Goal: Task Accomplishment & Management: Manage account settings

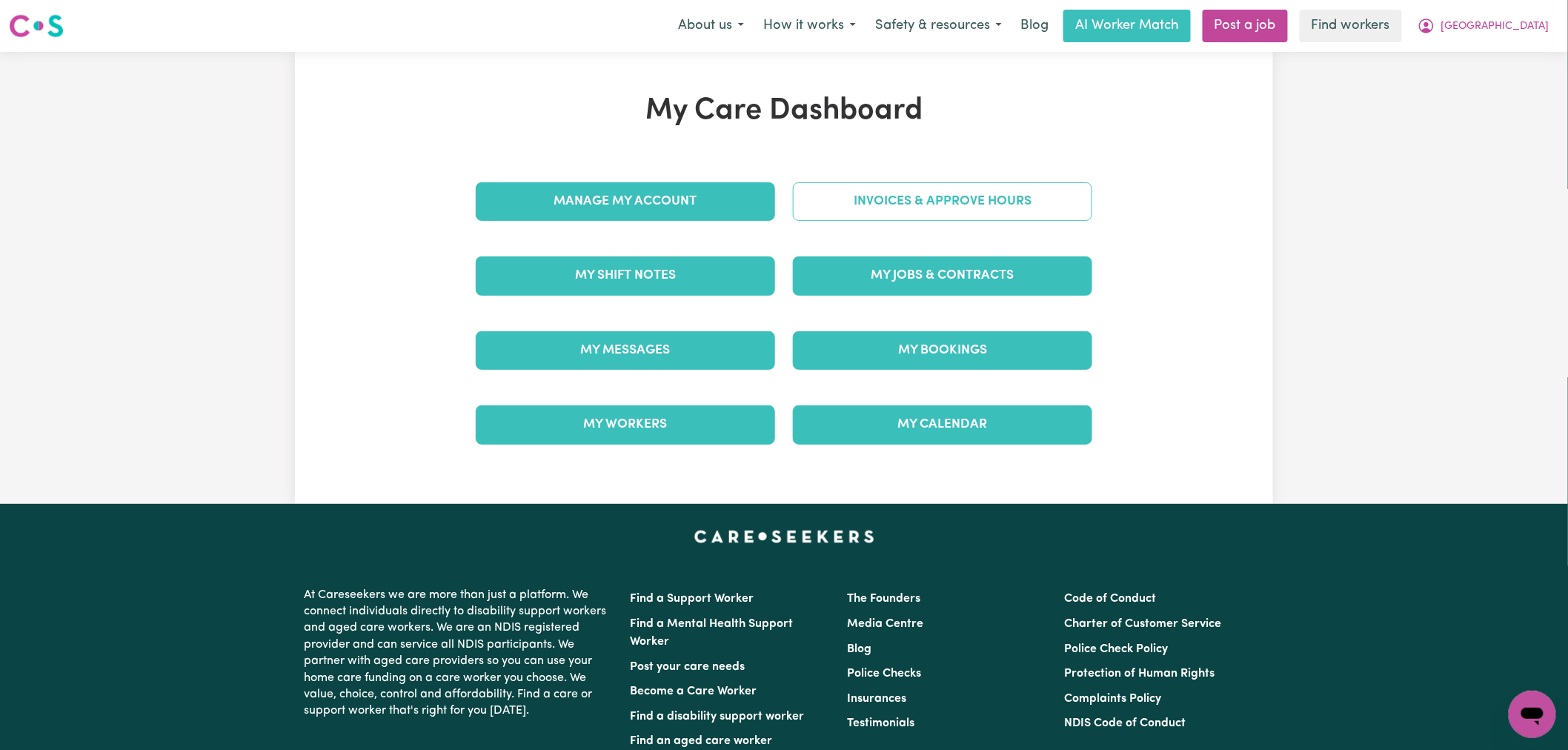
click at [945, 210] on link "Invoices & Approve Hours" at bounding box center [942, 201] width 299 height 38
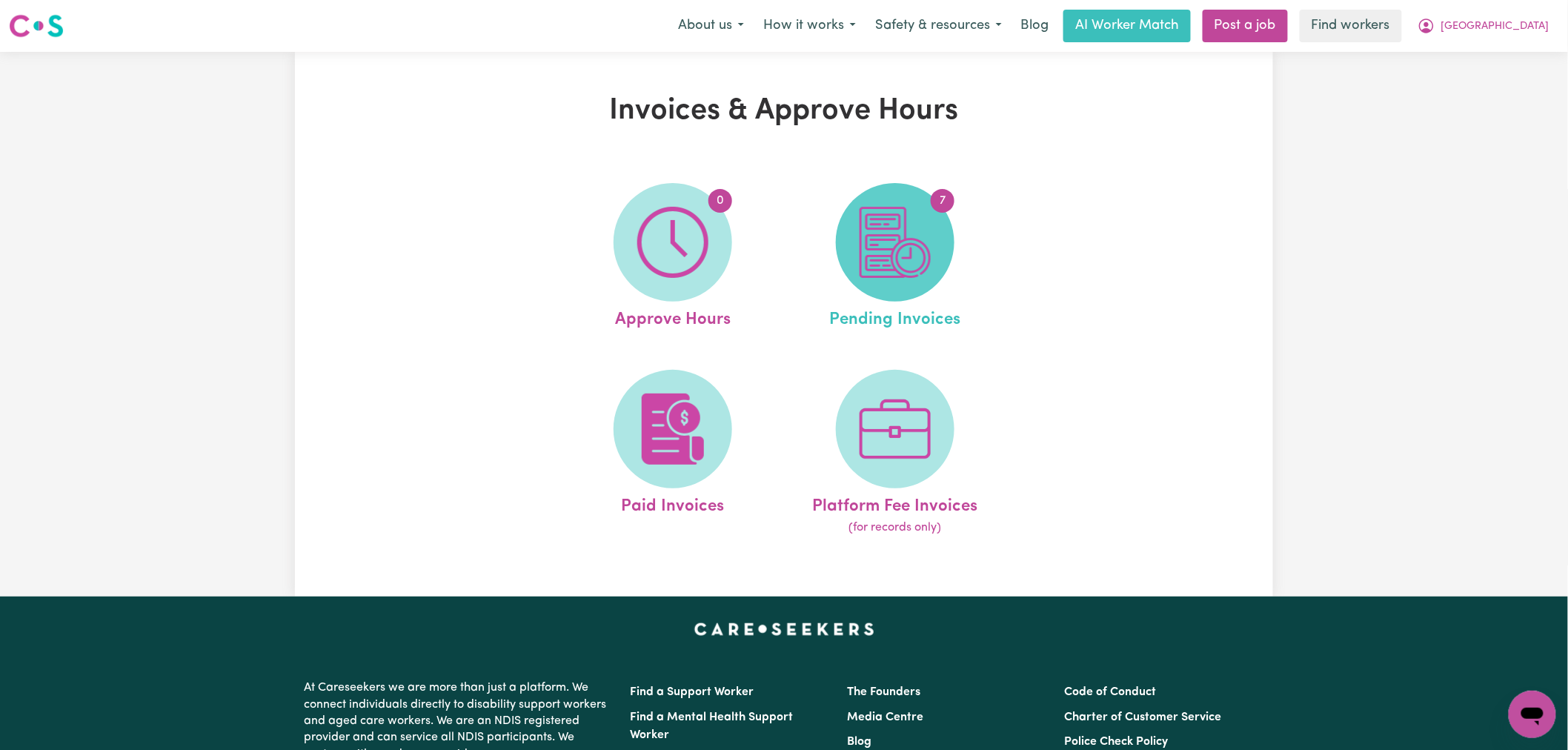
click at [897, 275] on img at bounding box center [895, 242] width 71 height 71
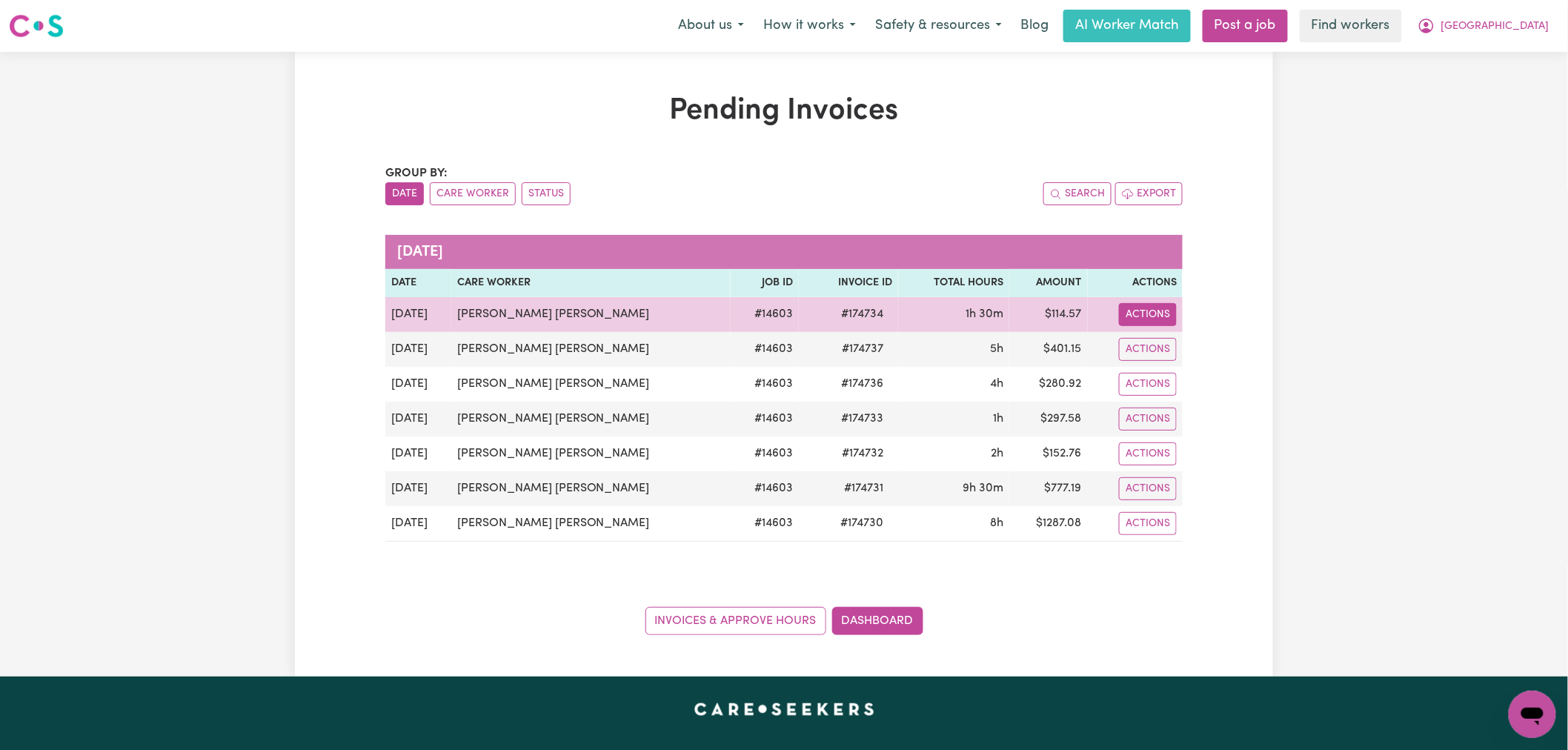
click at [1159, 308] on button "Actions" at bounding box center [1147, 315] width 58 height 23
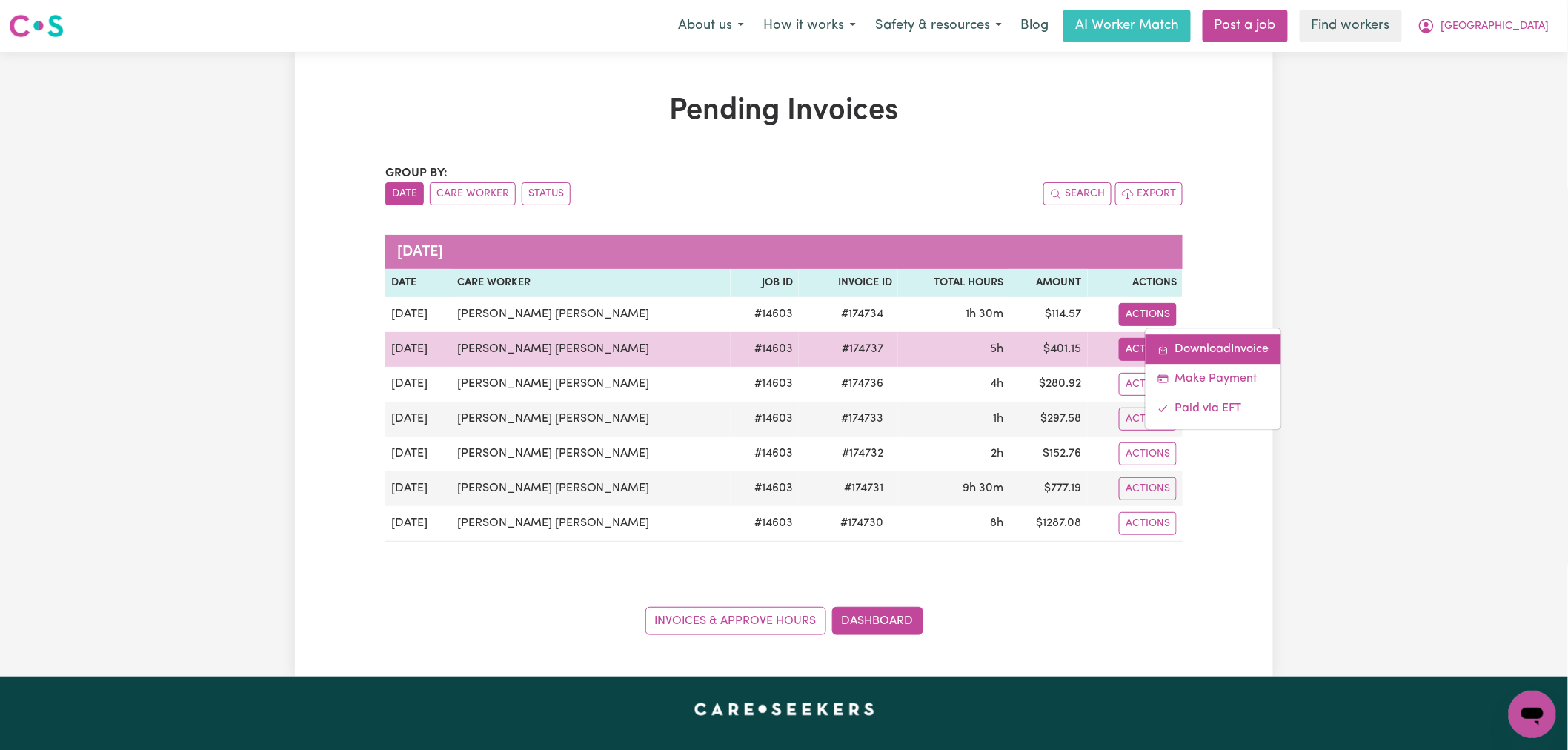
click at [1167, 345] on link "Download Invoice" at bounding box center [1212, 349] width 135 height 29
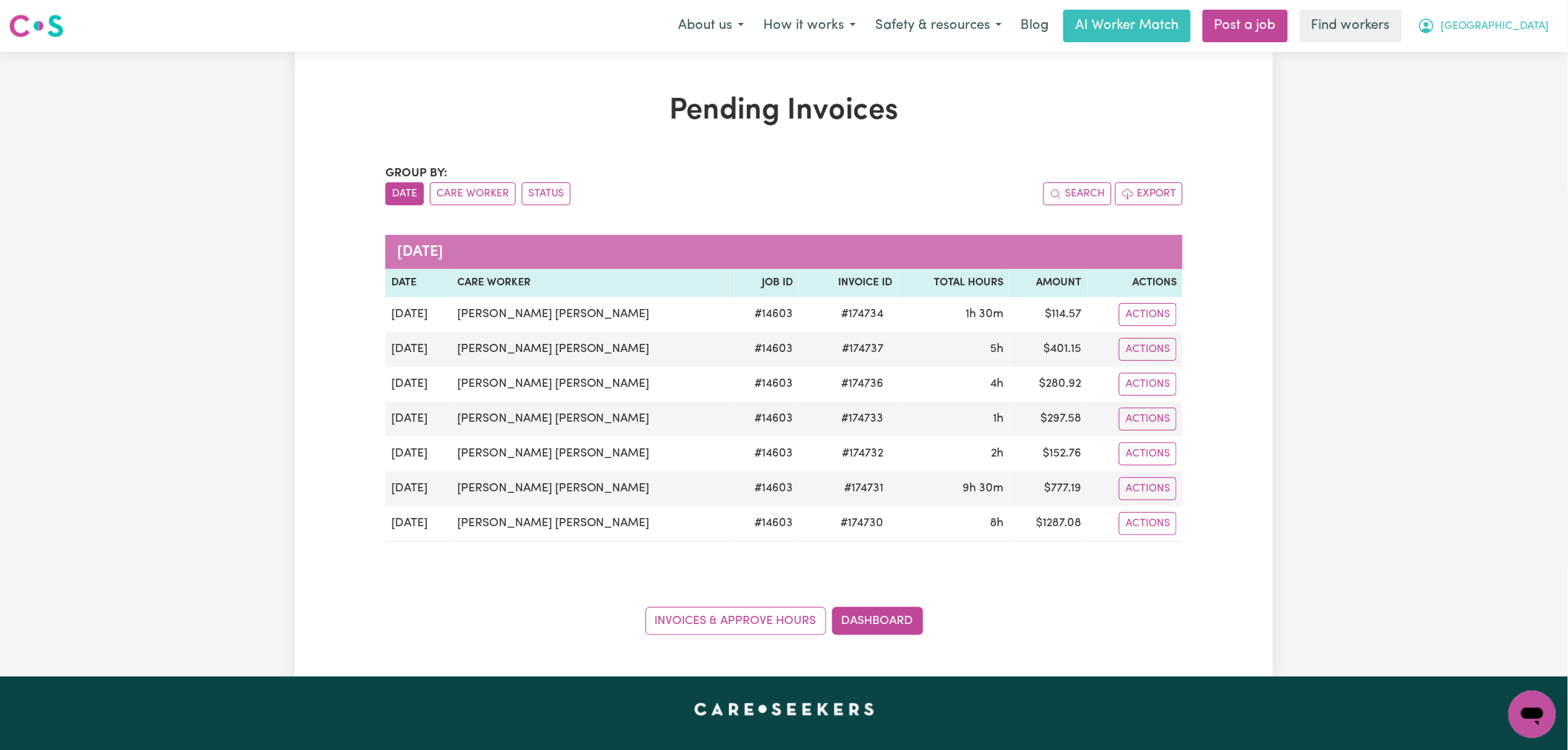
drag, startPoint x: 1531, startPoint y: 20, endPoint x: 1536, endPoint y: 30, distance: 11.2
click at [1531, 20] on span "[GEOGRAPHIC_DATA]" at bounding box center [1495, 27] width 109 height 16
click at [1513, 56] on link "My Dashboard" at bounding box center [1499, 58] width 117 height 28
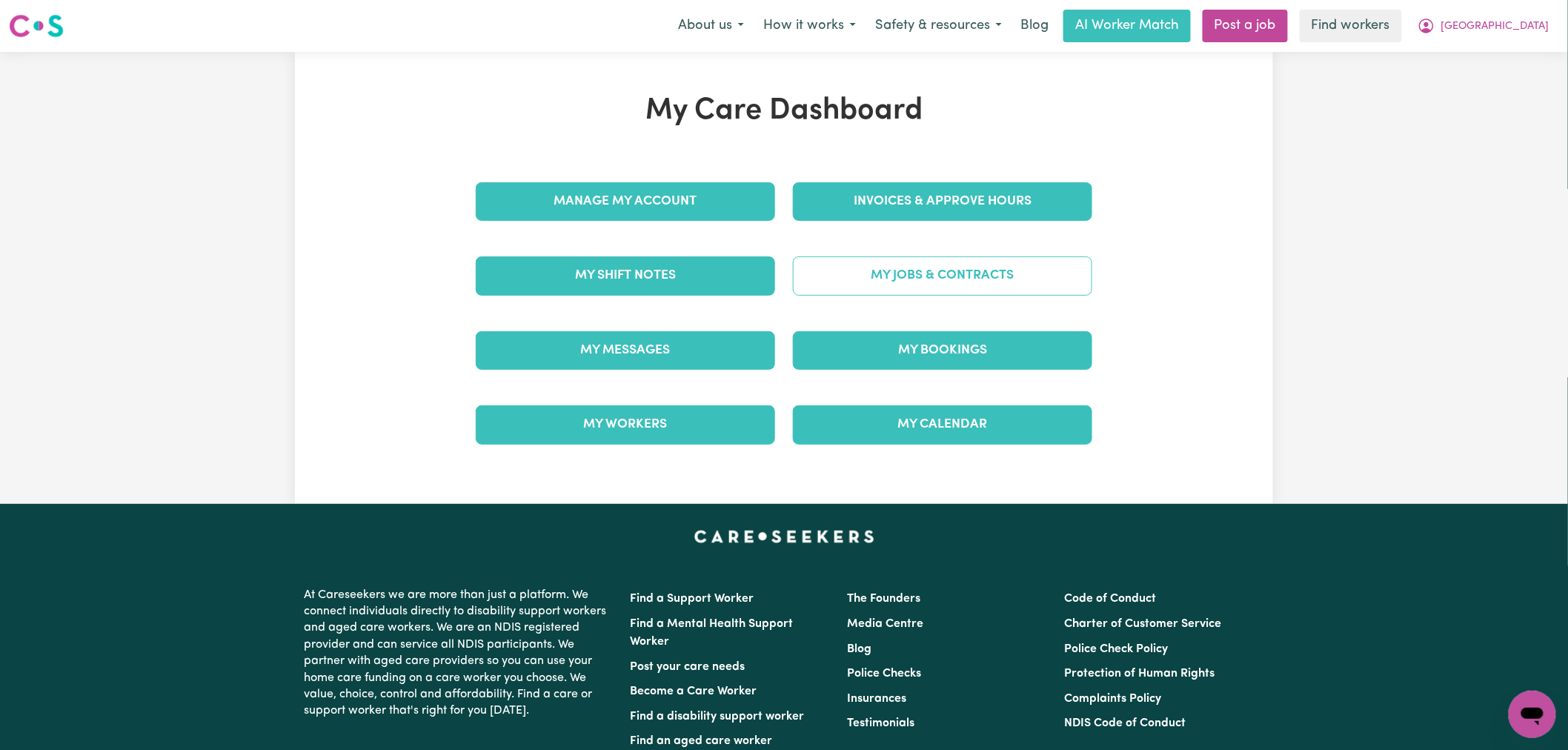
click at [862, 268] on link "My Jobs & Contracts" at bounding box center [942, 275] width 299 height 38
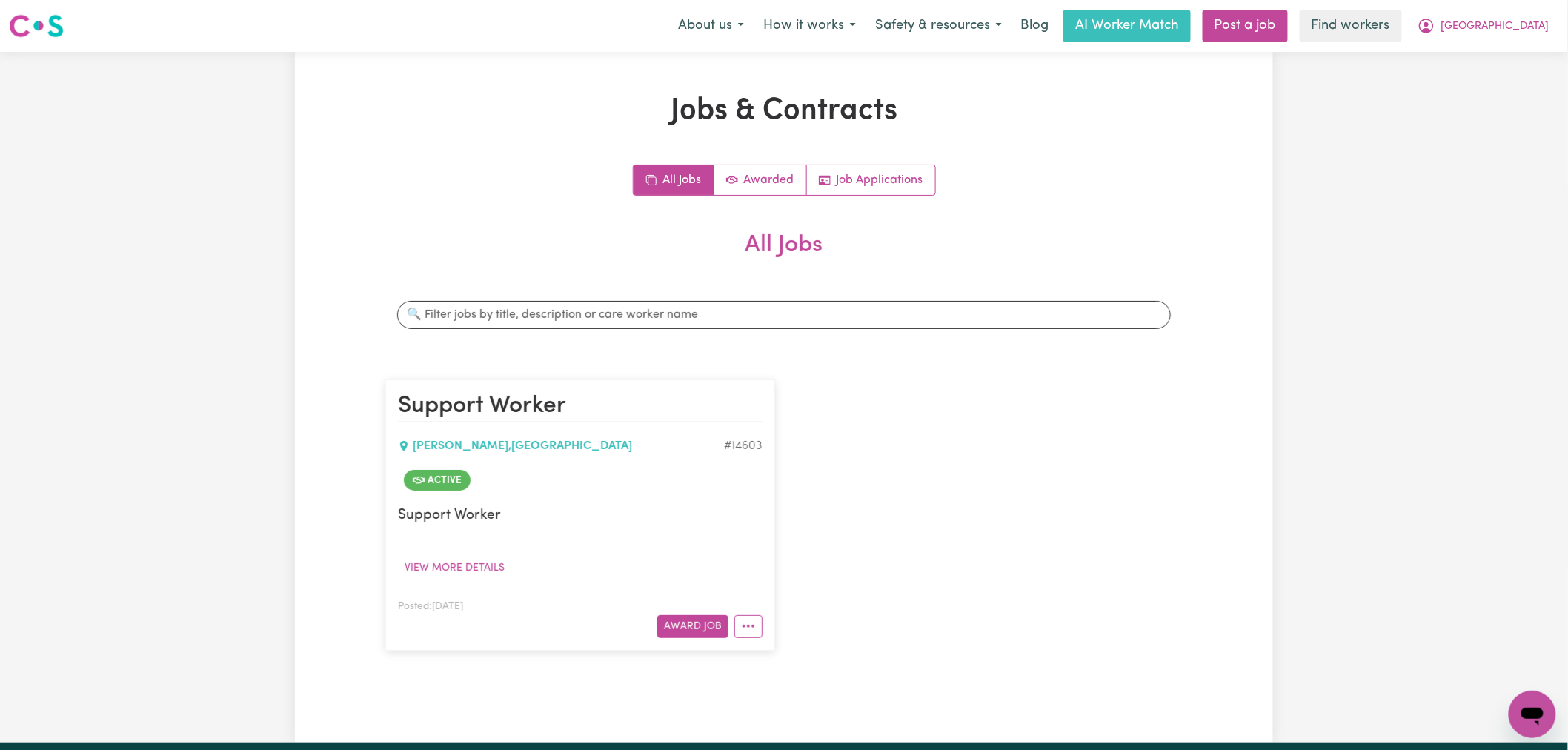
click at [764, 641] on article "Support Worker [PERSON_NAME] , [GEOGRAPHIC_DATA] # 14603 Active Support Worker …" at bounding box center [580, 514] width 390 height 270
click at [754, 630] on button "More options" at bounding box center [748, 626] width 28 height 23
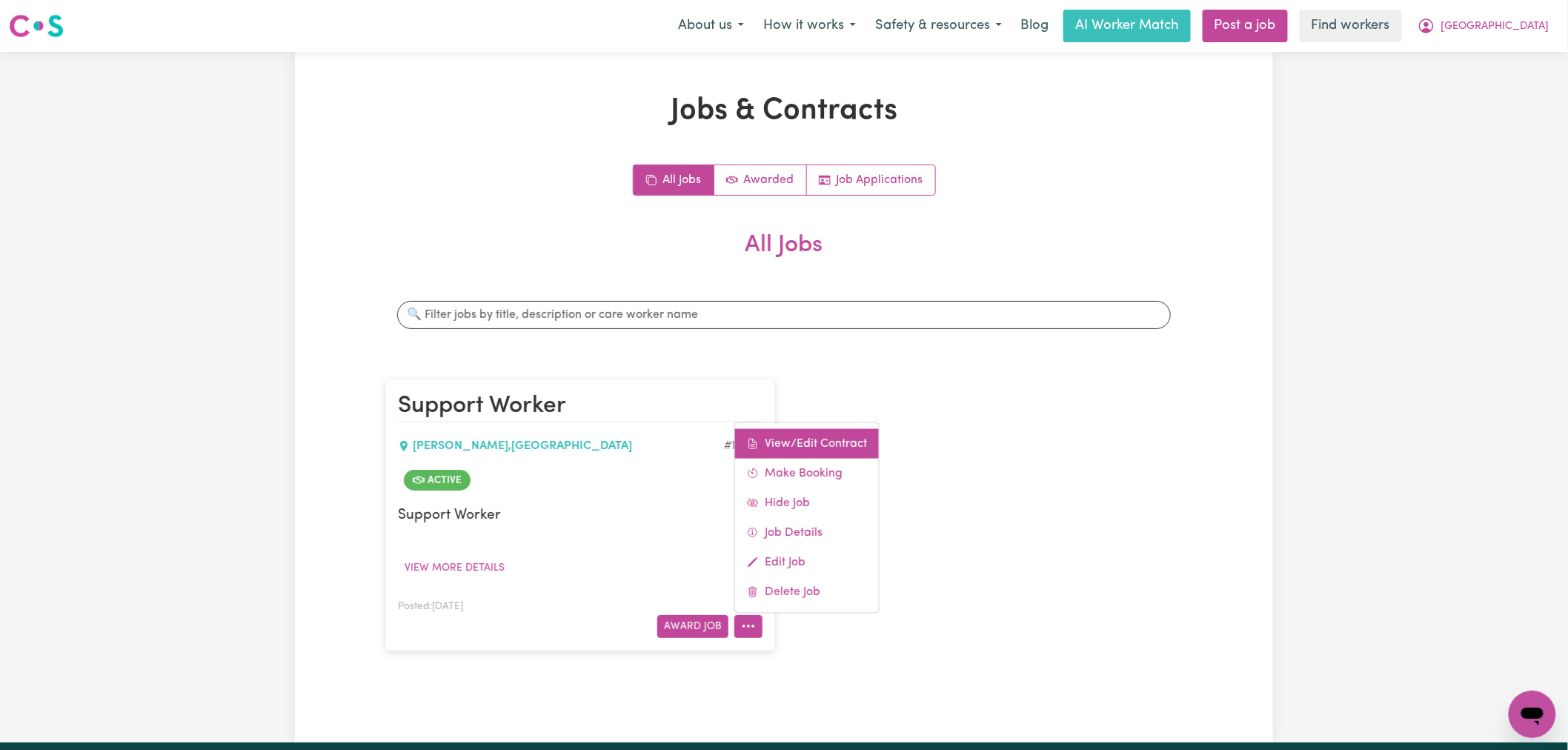
click at [800, 441] on link "View/Edit Contract" at bounding box center [807, 442] width 144 height 29
select select "WEEKDAY_DAYTIME"
select select "ASSISTANCE_SELF_CARE"
select select "ONE"
select select "[DATE]"
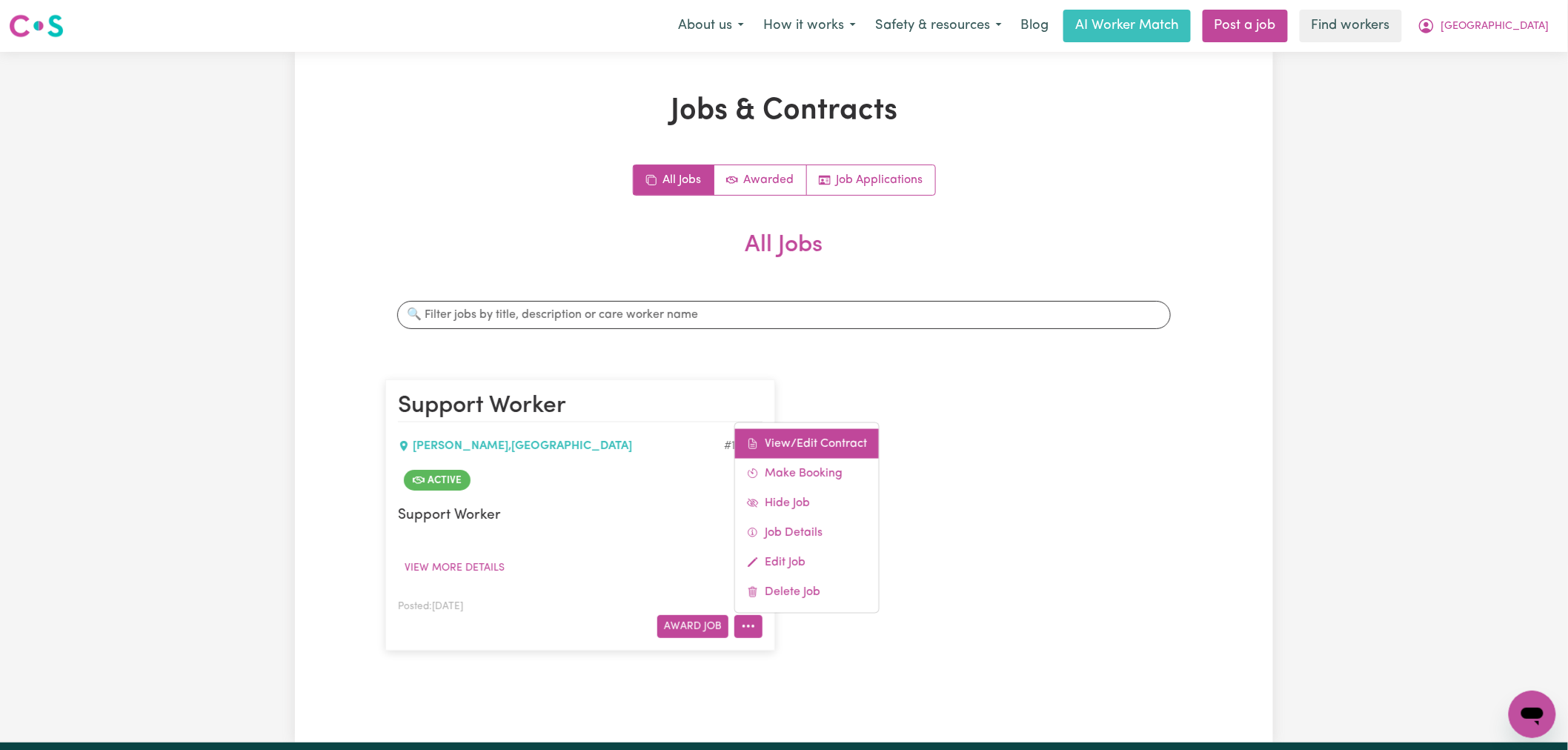
select select "ASSISTANCE_SELF_CARE"
select select "ONE"
select select "[DATE]"
select select "ASSISTANCE_SELF_CARE"
select select "ONE"
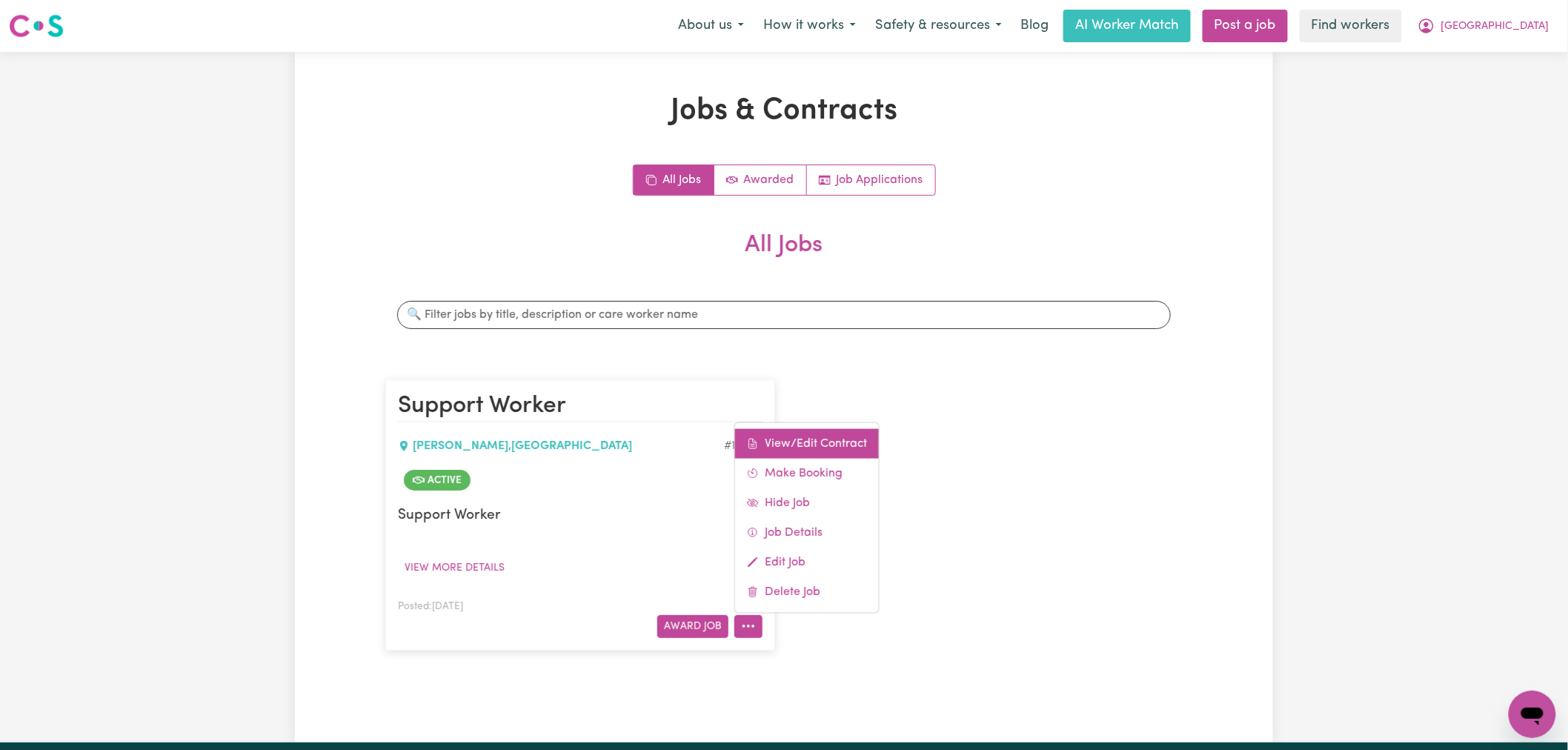
select select "PUBLIC_HOLIDAY"
select select "ASSISTANCE_SELF_CARE"
select select "ONE"
select select "OVERNIGHT_ACTIVE"
select select "OVERNIGHT_ACTIVE_STANDARD"
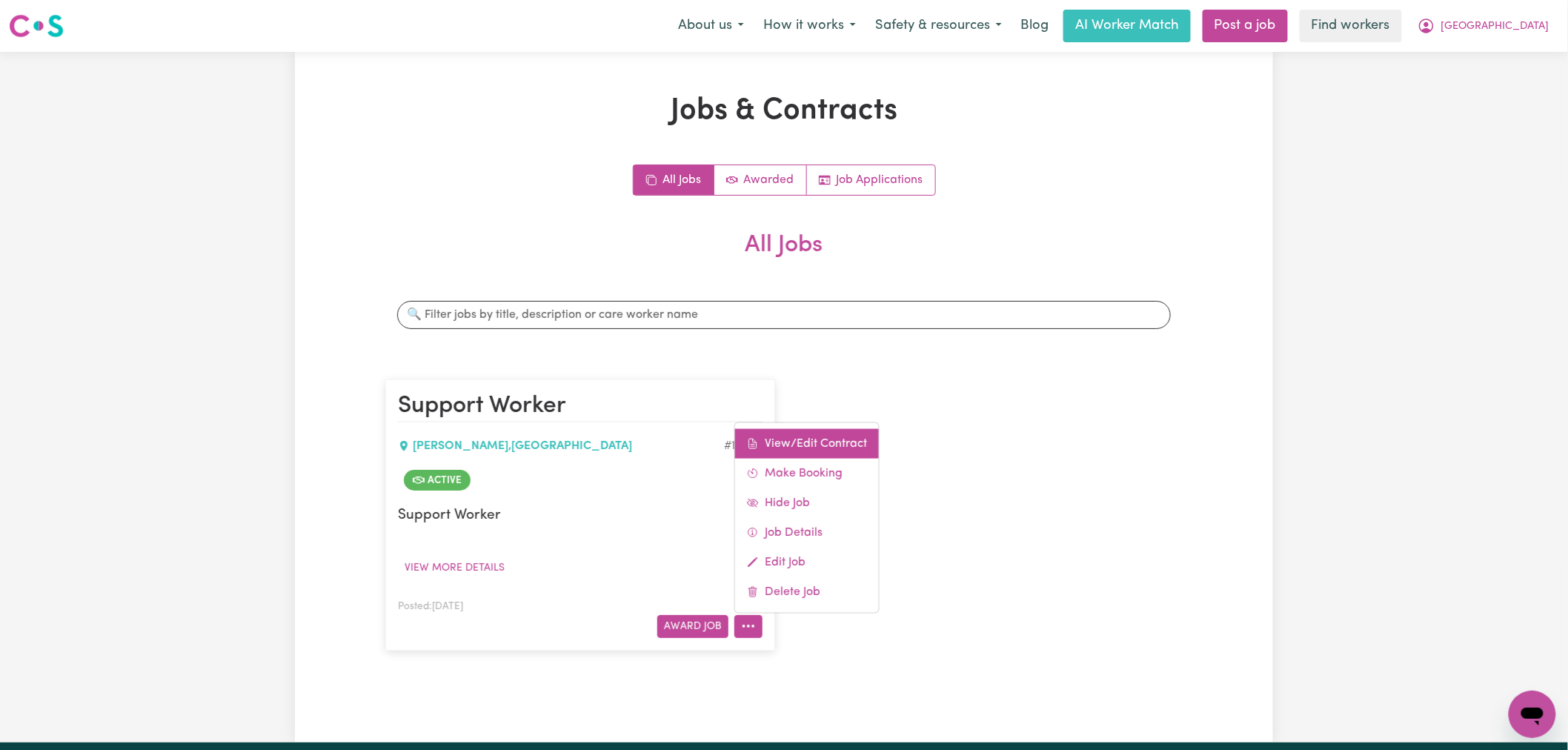
select select "ONE"
select select "WEEKDAY_EVENING"
select select "ASSISTANCE_SELF_CARE"
select select "ONE"
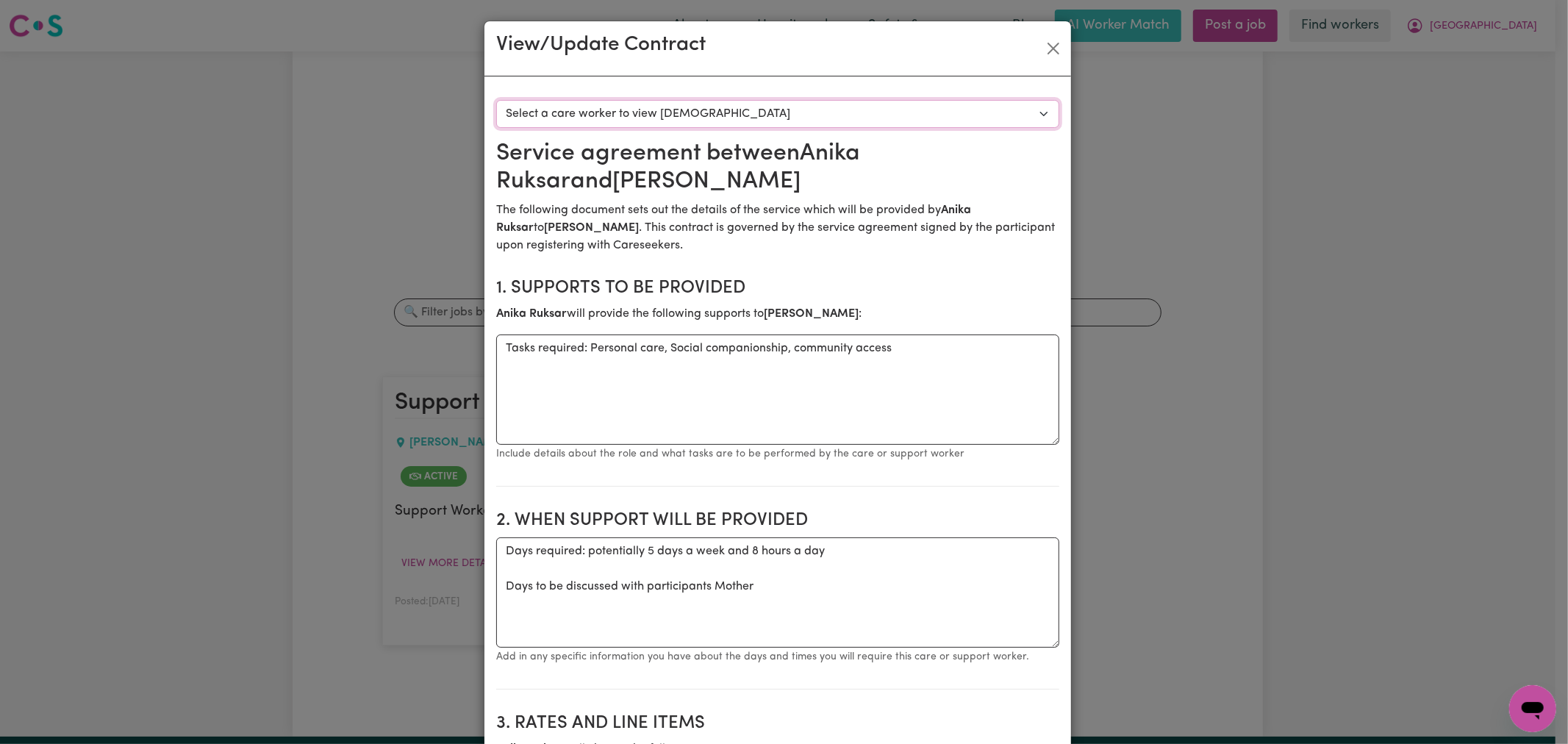
click at [725, 112] on select "Select a care worker to view [DEMOGRAPHIC_DATA] #10372 - [PERSON_NAME] [PERSON_…" at bounding box center [778, 114] width 563 height 28
click at [1054, 54] on button "Close" at bounding box center [1053, 49] width 24 height 24
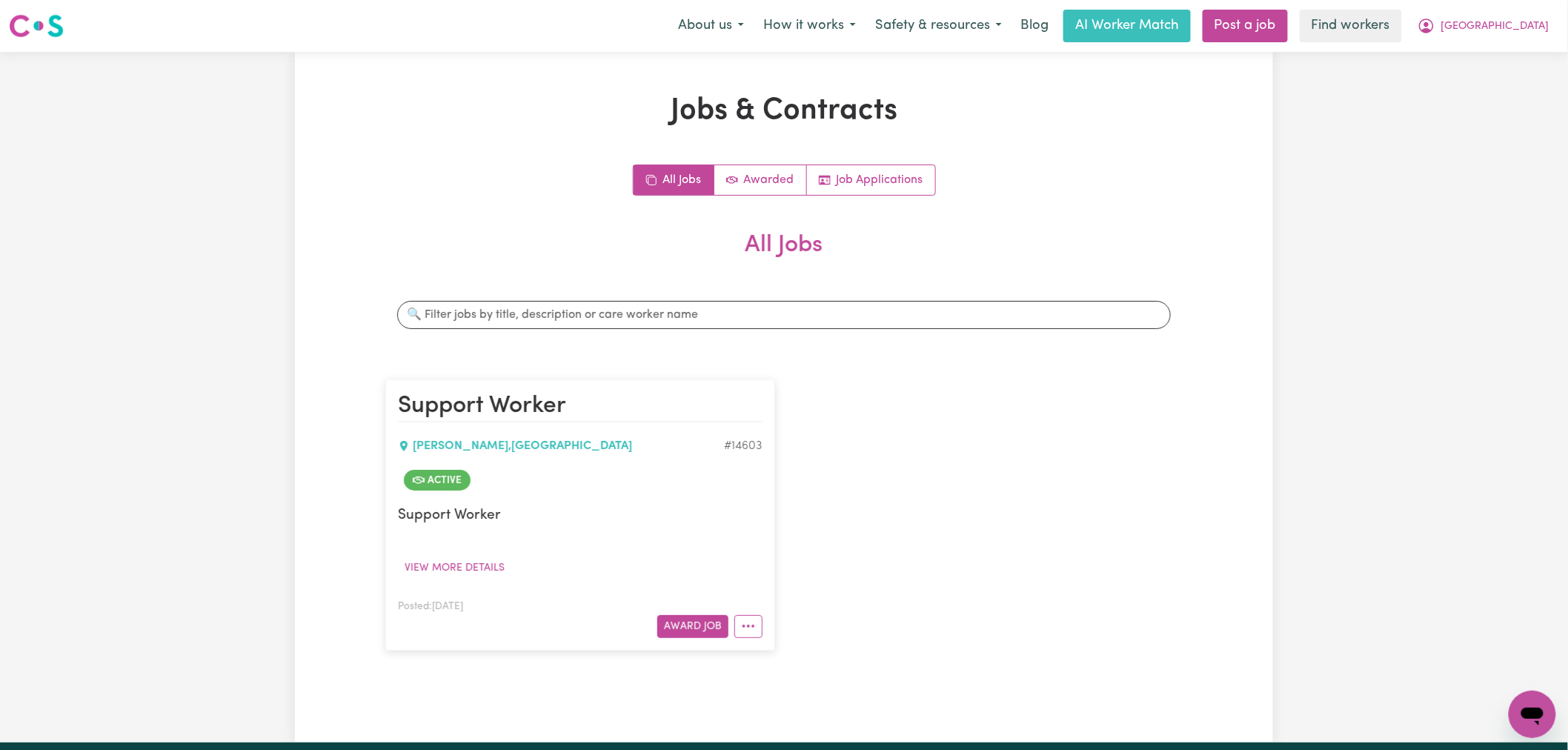
click at [740, 639] on article "Support Worker [PERSON_NAME] , [GEOGRAPHIC_DATA] # 14603 Active Support Worker …" at bounding box center [580, 514] width 390 height 270
click at [746, 634] on button "More options" at bounding box center [748, 626] width 28 height 23
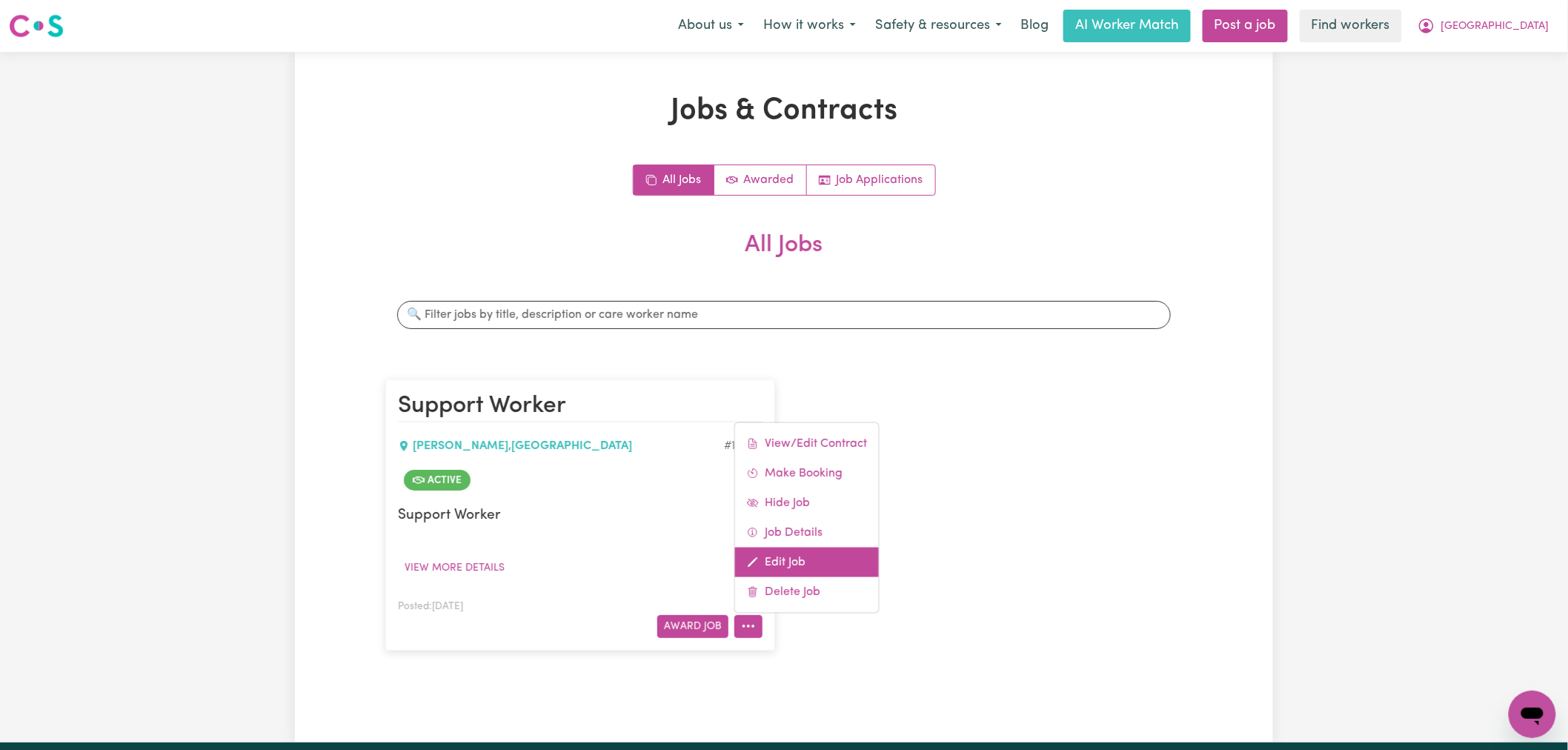
click at [804, 564] on link "Edit Job" at bounding box center [807, 560] width 144 height 29
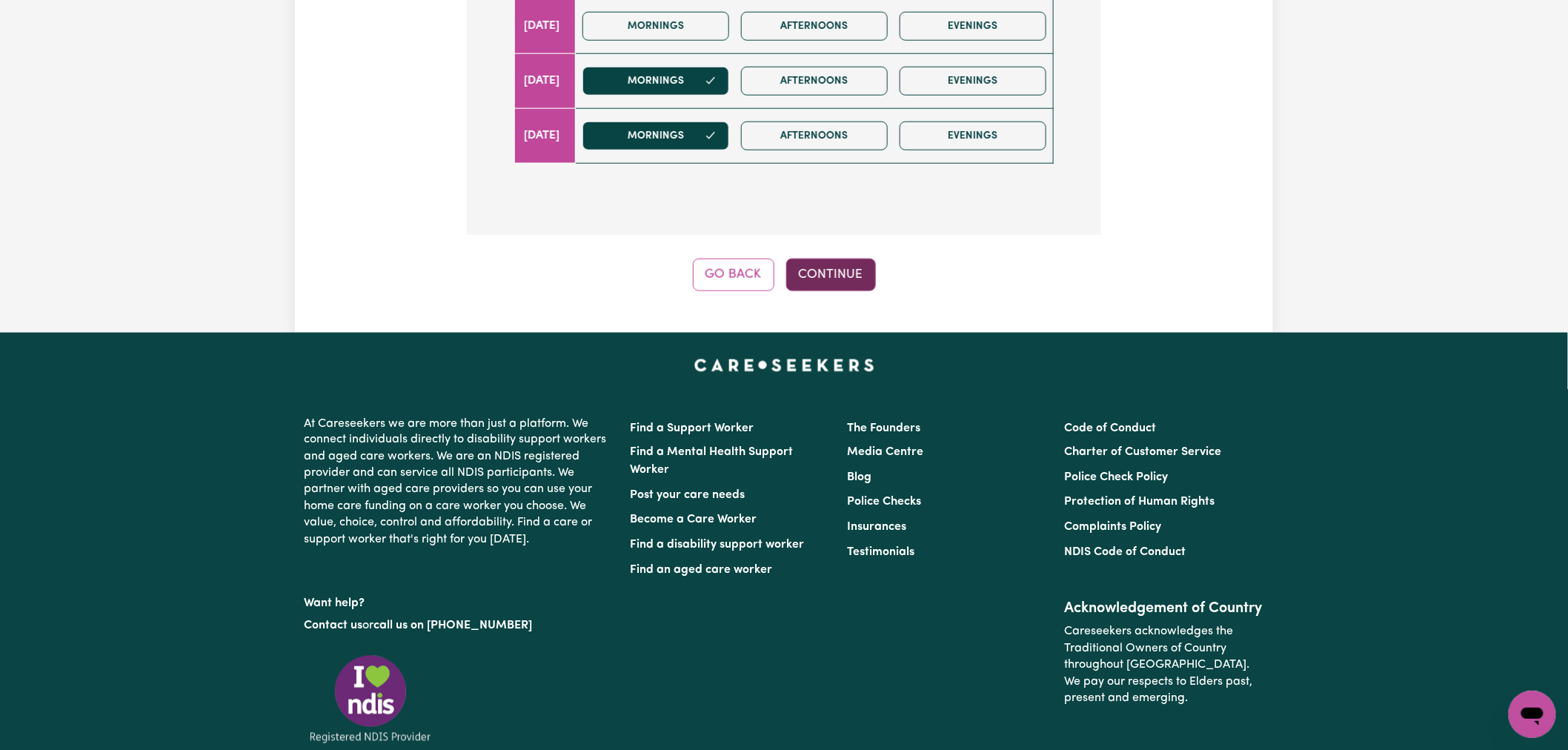
click at [812, 271] on button "Continue" at bounding box center [830, 275] width 90 height 33
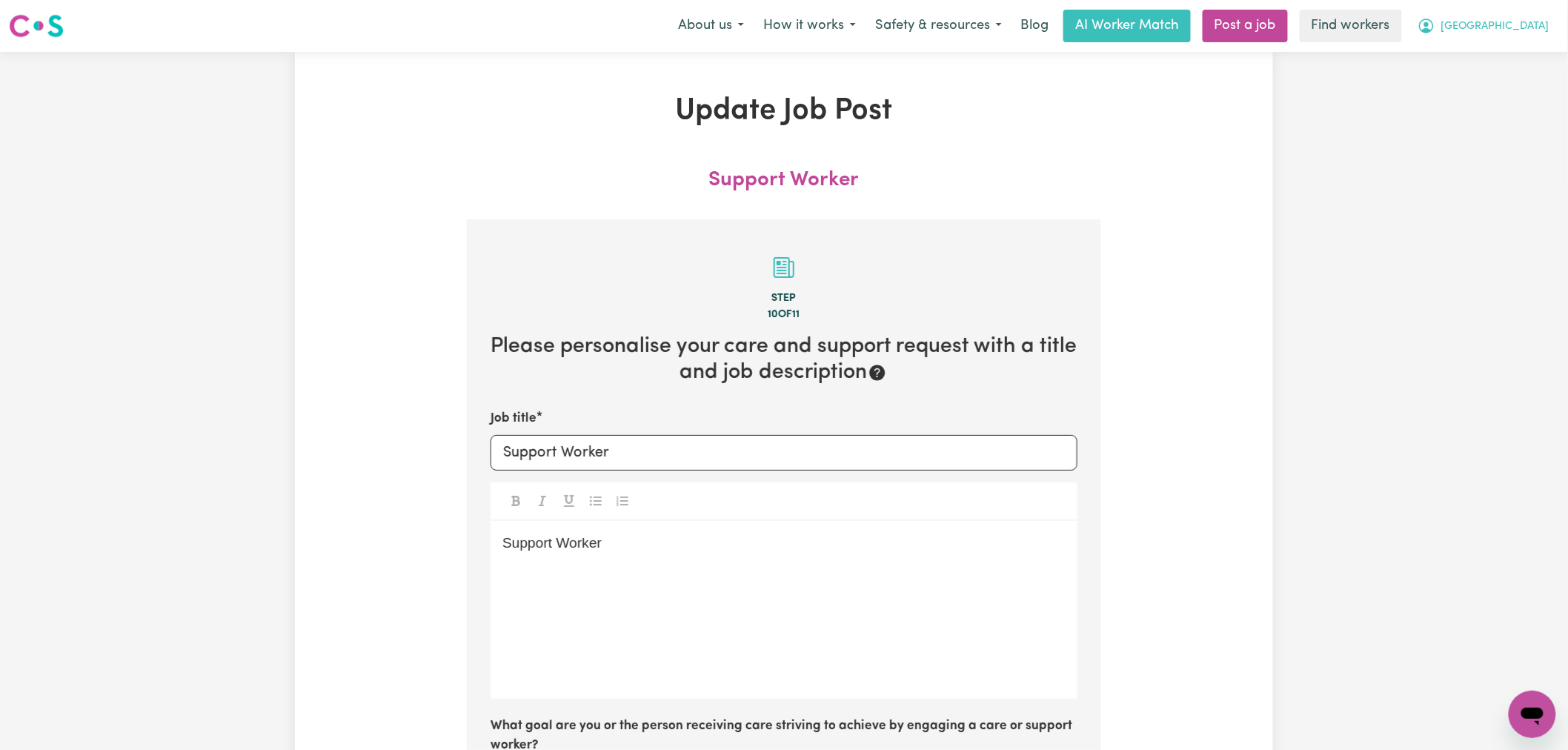
click at [1526, 26] on span "[GEOGRAPHIC_DATA]" at bounding box center [1495, 27] width 109 height 16
click at [1502, 85] on link "Logout" at bounding box center [1499, 85] width 117 height 28
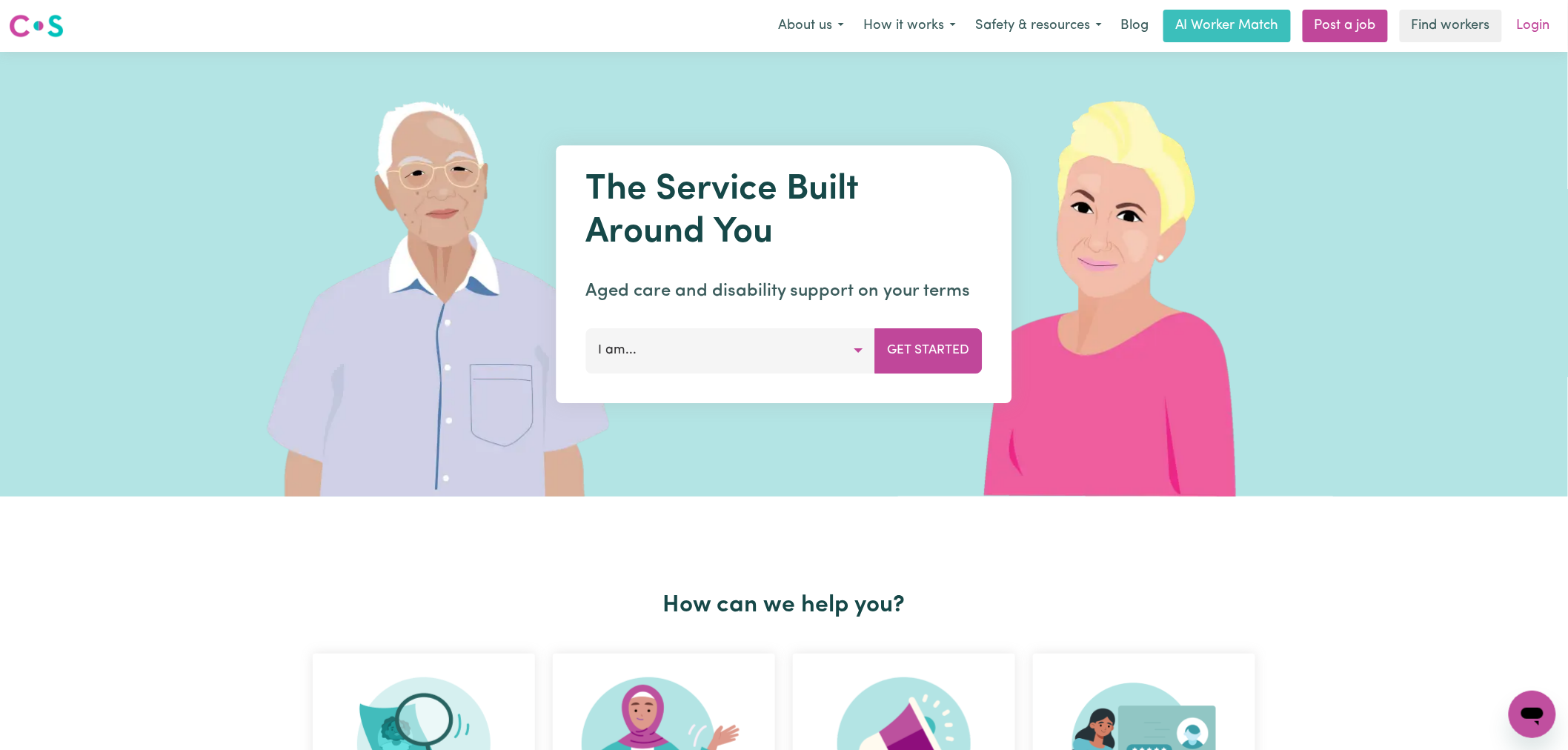
click at [1546, 28] on link "Login" at bounding box center [1532, 26] width 51 height 33
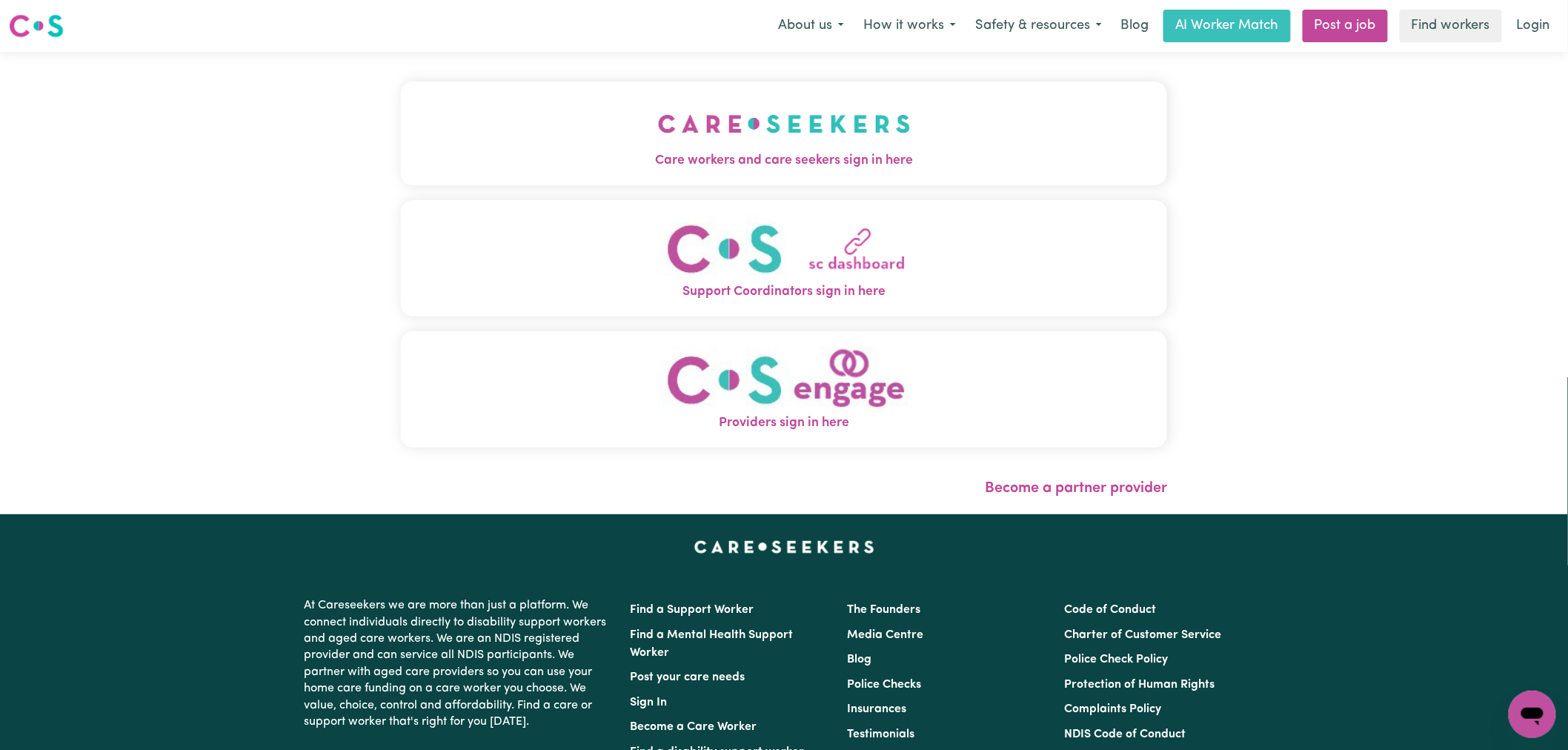
click at [400, 146] on button "Care workers and care seekers sign in here" at bounding box center [783, 133] width 766 height 104
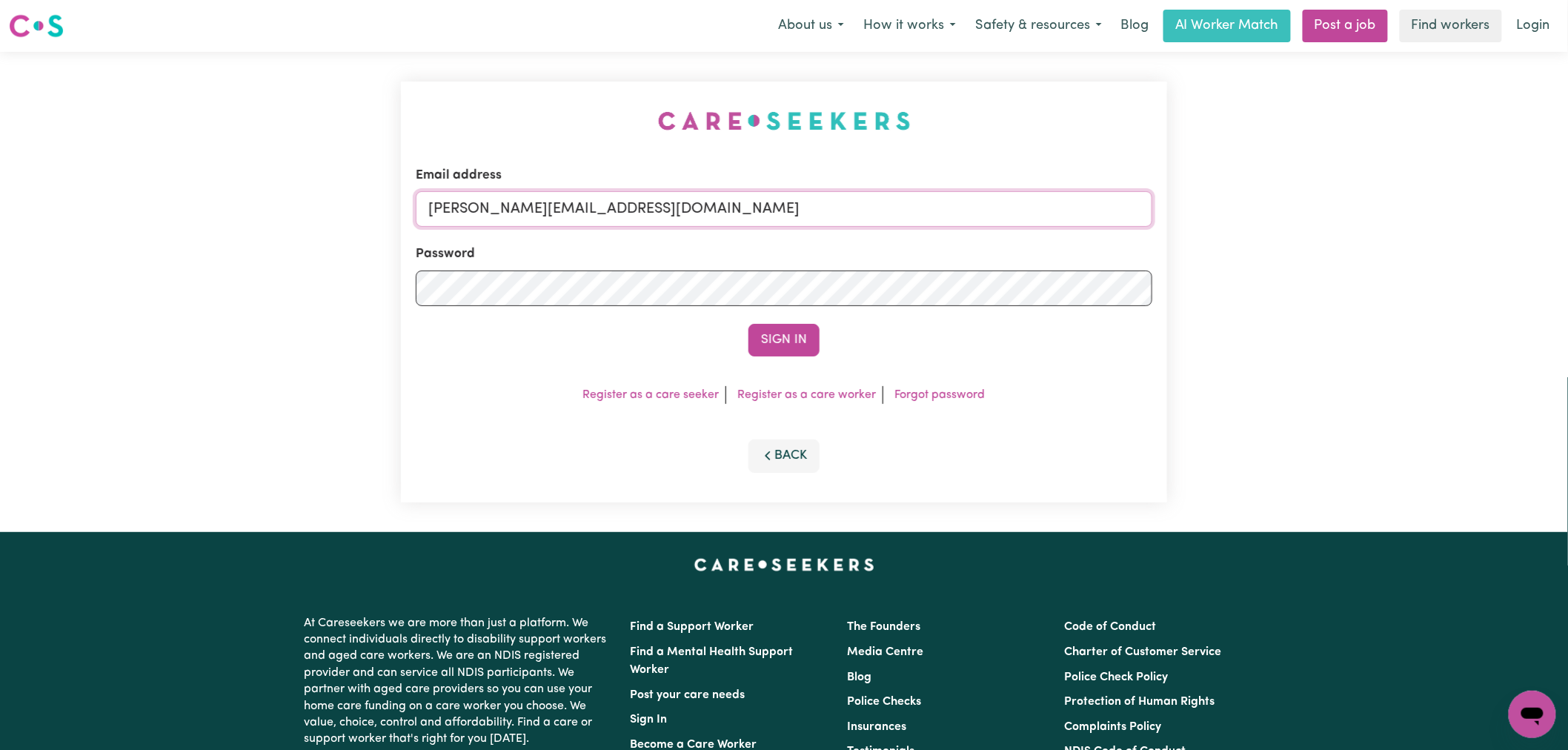
click at [678, 213] on input "[PERSON_NAME][EMAIL_ADDRESS][DOMAIN_NAME]" at bounding box center [784, 209] width 737 height 36
drag, startPoint x: 815, startPoint y: 208, endPoint x: 507, endPoint y: 210, distance: 308.0
click at [507, 210] on input "[EMAIL_ADDRESS][DOMAIN_NAME]" at bounding box center [784, 209] width 737 height 36
click at [772, 331] on button "Sign In" at bounding box center [784, 340] width 71 height 33
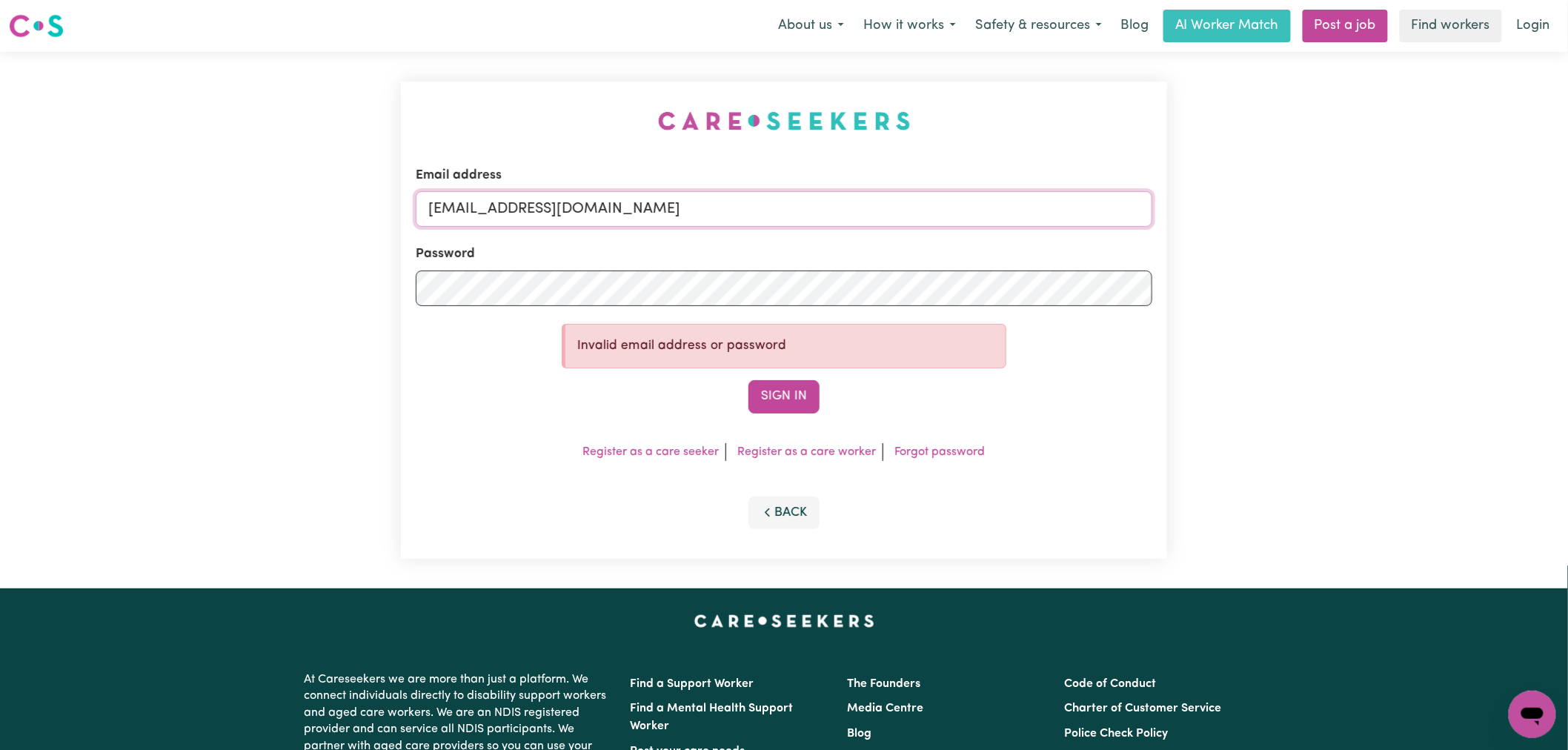
paste input "[PERSON_NAME]"
drag, startPoint x: 853, startPoint y: 210, endPoint x: 509, endPoint y: 213, distance: 344.0
click at [509, 213] on input "[EMAIL_ADDRESS][DOMAIN_NAME]" at bounding box center [784, 209] width 737 height 36
type input "[EMAIL_ADDRESS][PERSON_NAME][DOMAIN_NAME]"
click at [782, 399] on button "Sign In" at bounding box center [784, 396] width 71 height 33
